Goal: Subscribe to service/newsletter

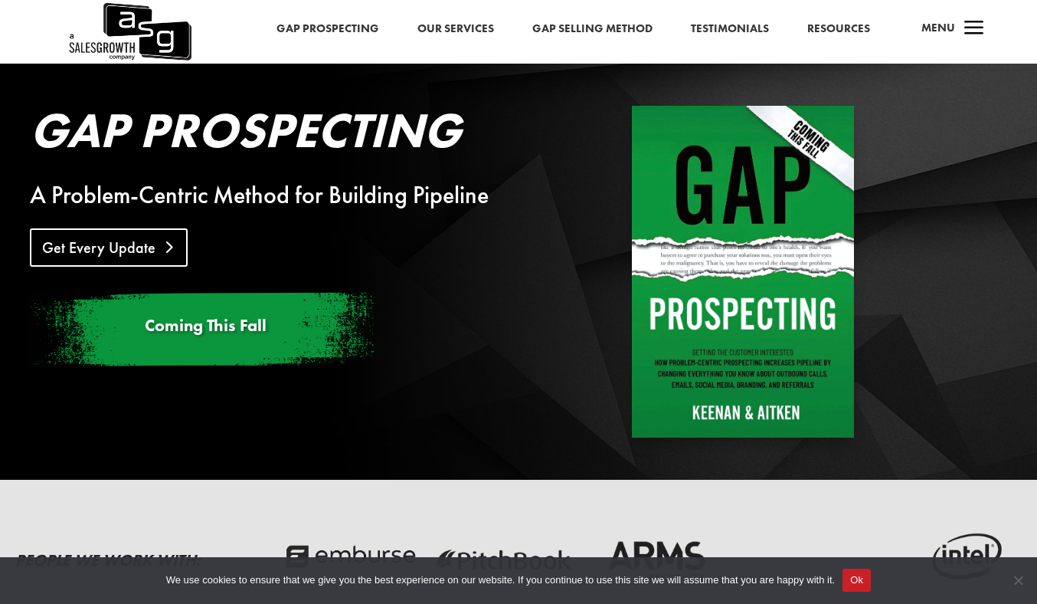
click at [129, 250] on link "Get Every Update" at bounding box center [109, 247] width 158 height 38
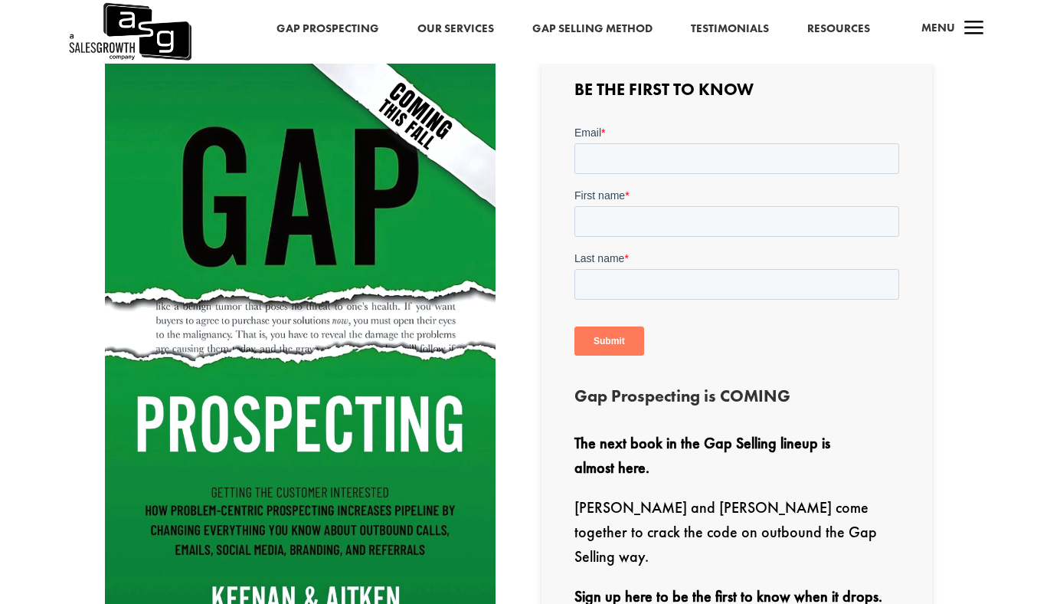
scroll to position [393, 0]
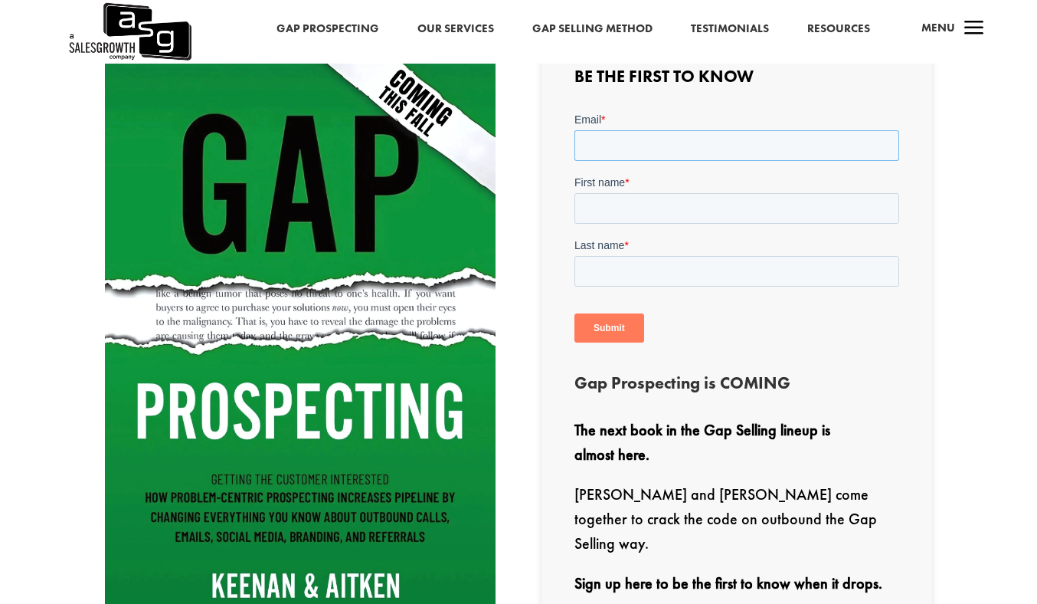
click at [619, 146] on input "Email *" at bounding box center [736, 144] width 325 height 31
type input "[EMAIL_ADDRESS][PERSON_NAME][DOMAIN_NAME]"
click at [639, 201] on input "First name *" at bounding box center [736, 207] width 325 height 31
type input "[PERSON_NAME]"
click at [637, 261] on input "Last name *" at bounding box center [736, 270] width 325 height 31
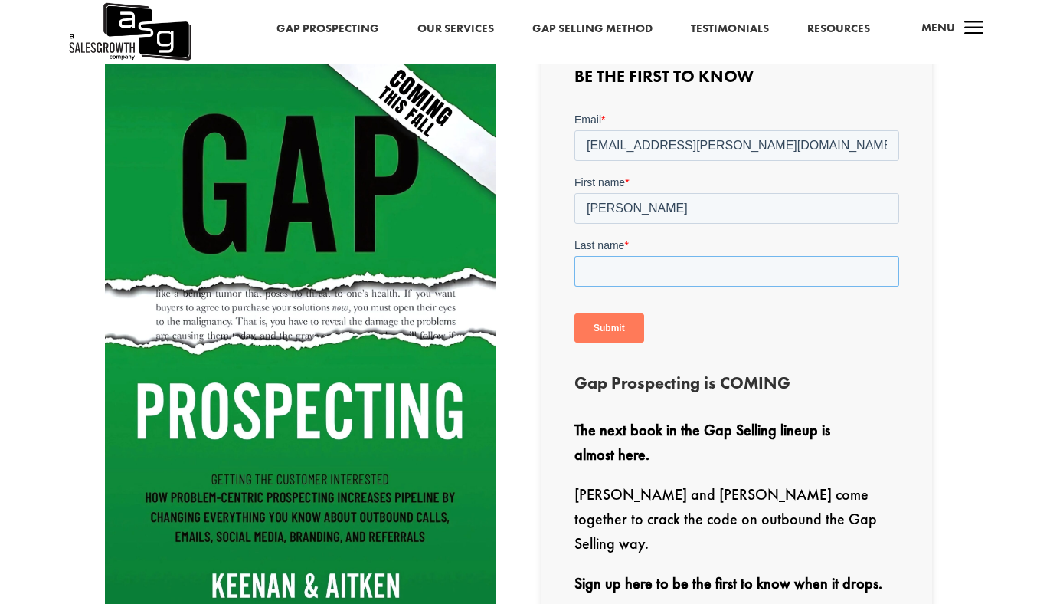
type input "Attinot"
click at [757, 329] on div "Submit" at bounding box center [736, 327] width 325 height 55
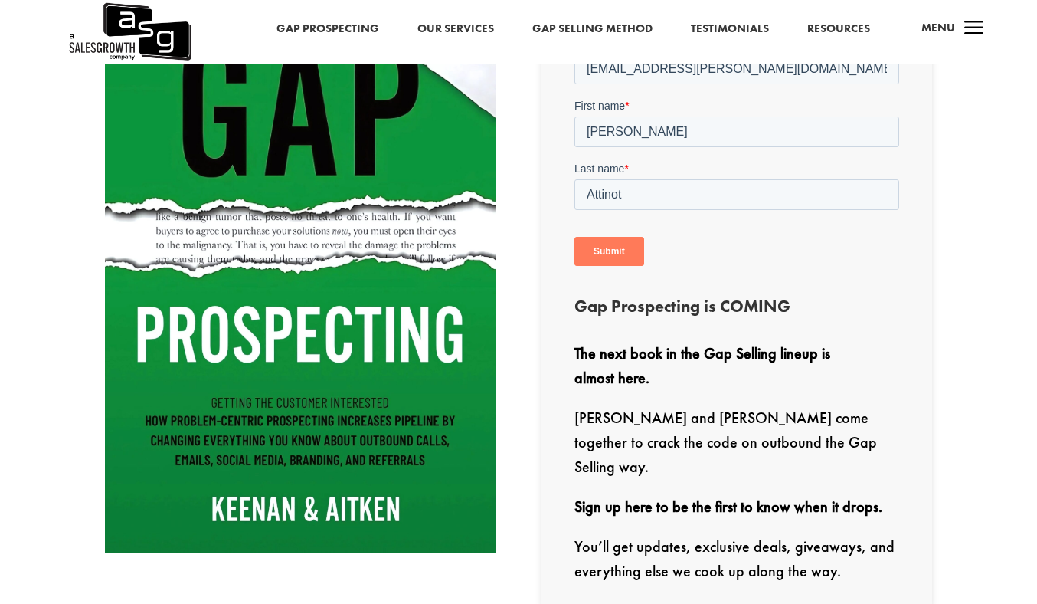
scroll to position [470, 0]
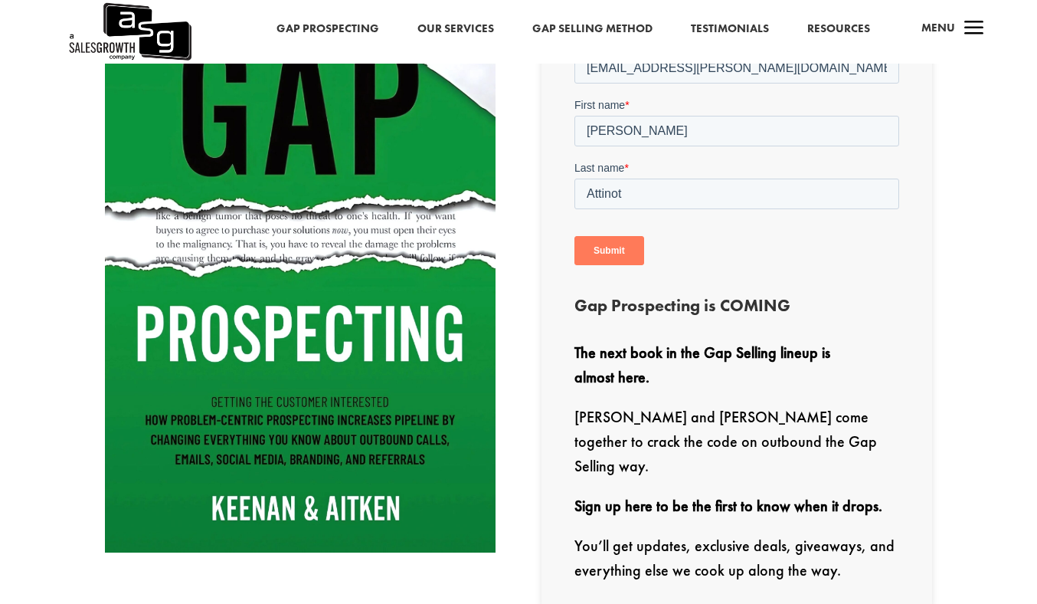
click at [601, 256] on input "Submit" at bounding box center [609, 249] width 70 height 29
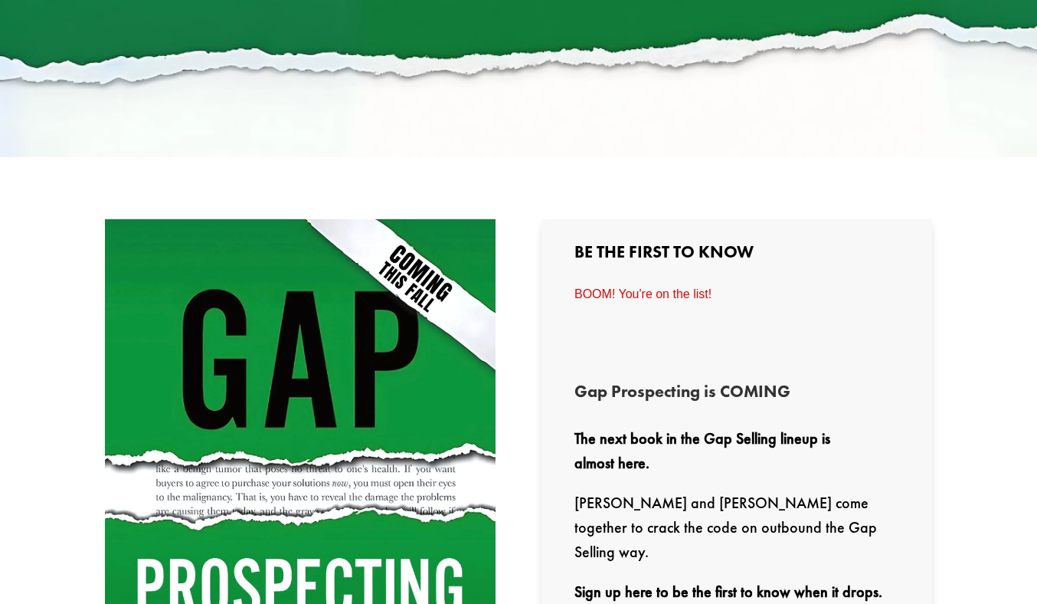
scroll to position [0, 0]
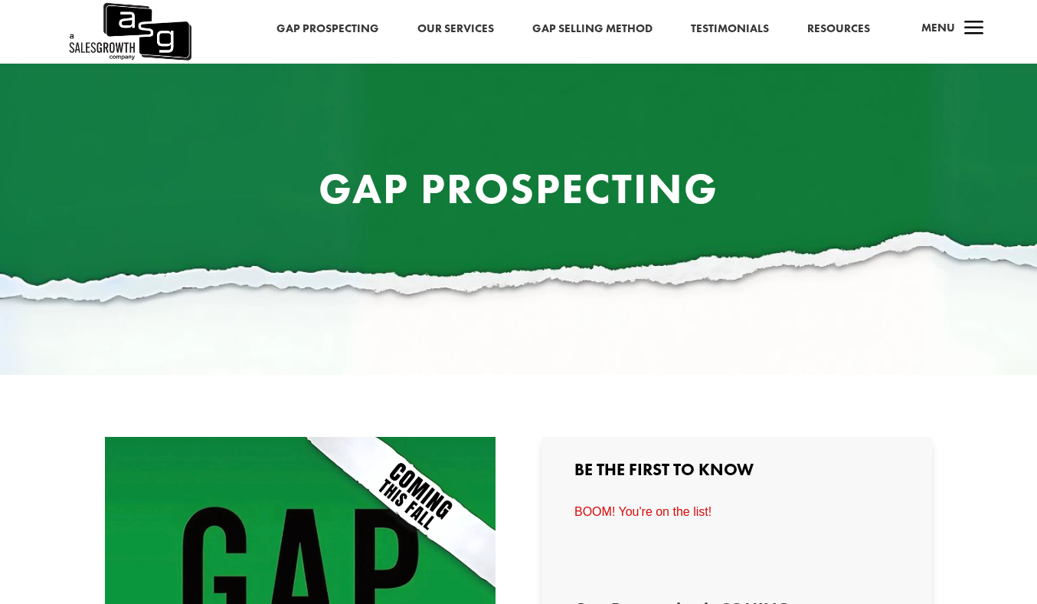
click at [585, 19] on link "Gap Selling Method" at bounding box center [592, 29] width 120 height 20
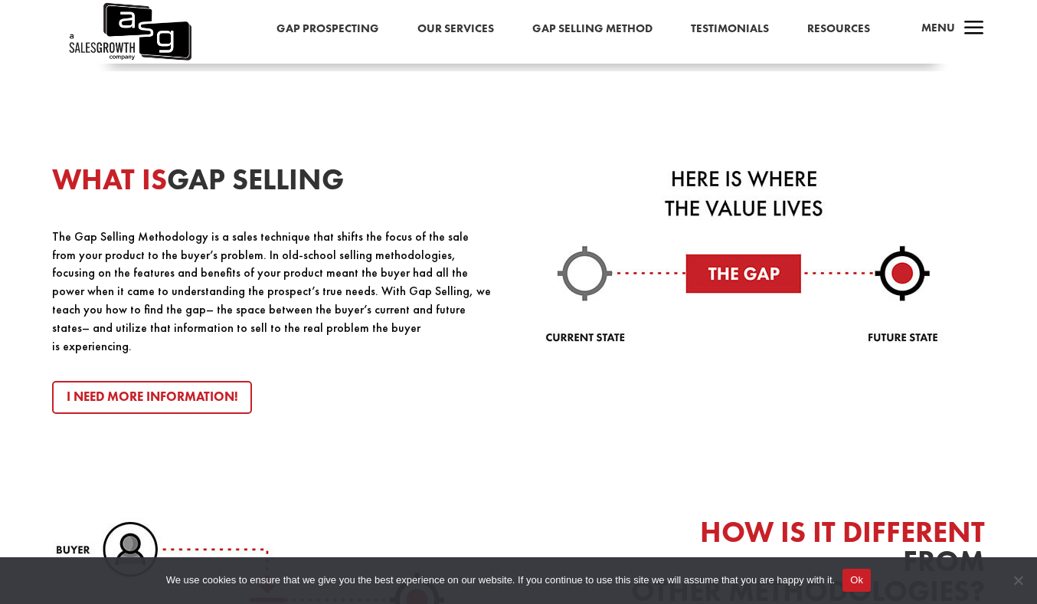
scroll to position [1589, 0]
click at [825, 25] on link "Resources" at bounding box center [838, 29] width 63 height 20
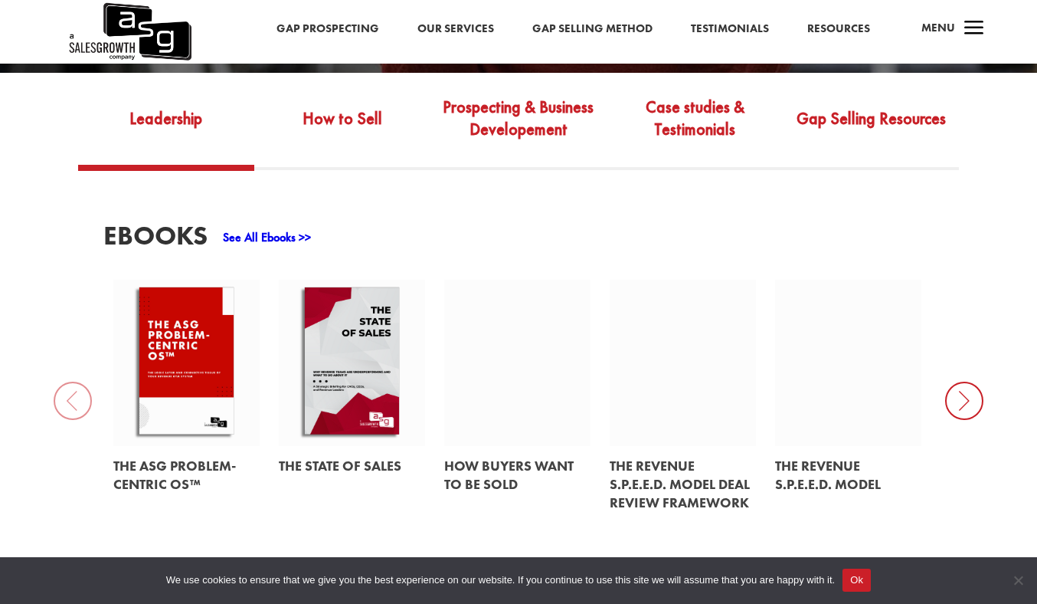
scroll to position [575, 0]
